Goal: Navigation & Orientation: Find specific page/section

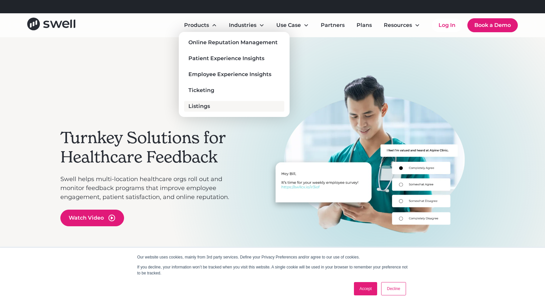
click at [207, 107] on div "Listings" at bounding box center [199, 106] width 22 height 8
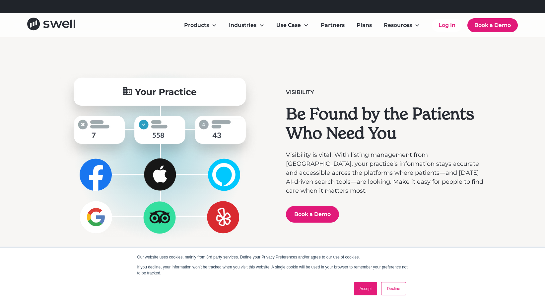
scroll to position [162, 0]
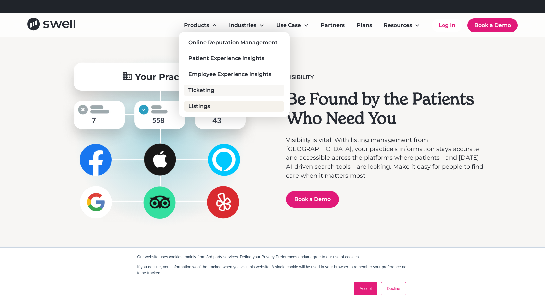
click at [213, 90] on div "Ticketing" at bounding box center [201, 90] width 26 height 8
